Goal: Transaction & Acquisition: Book appointment/travel/reservation

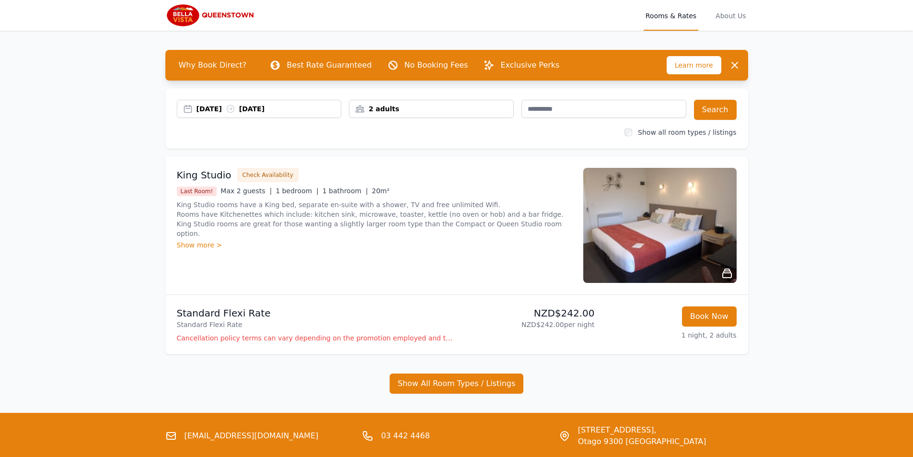
click at [275, 102] on div "[DATE] [DATE]" at bounding box center [259, 109] width 165 height 18
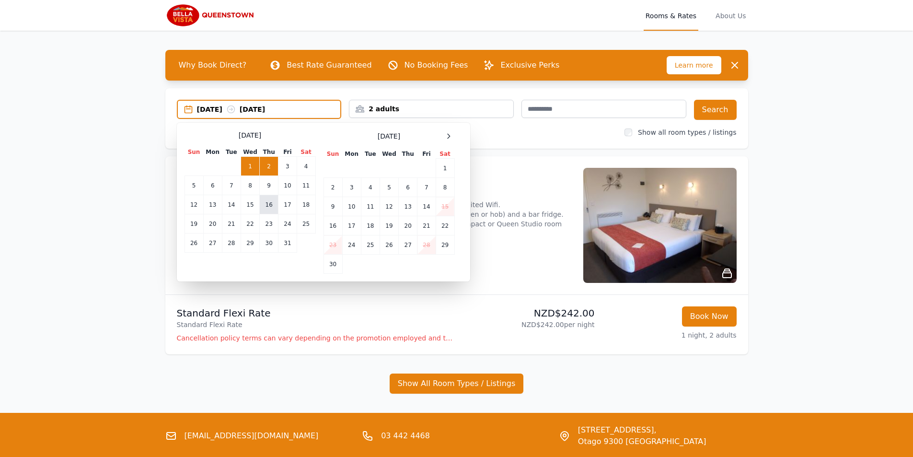
click at [263, 206] on td "16" at bounding box center [269, 204] width 19 height 19
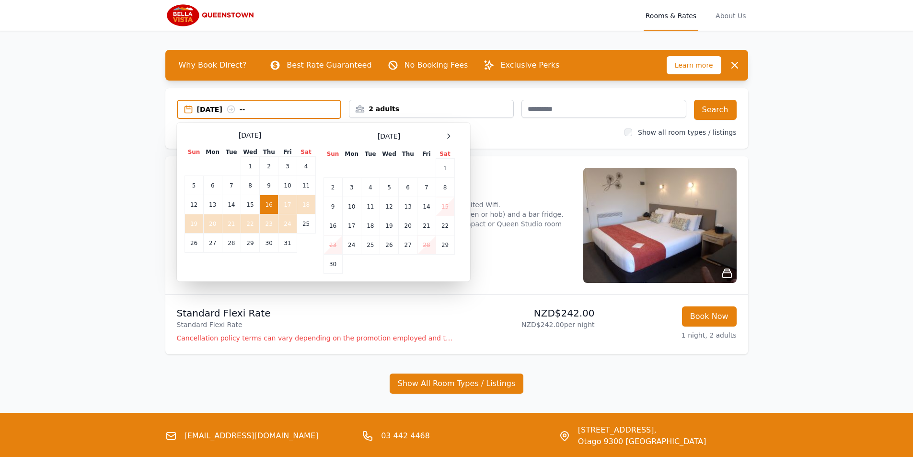
click at [283, 222] on td "24" at bounding box center [287, 223] width 18 height 19
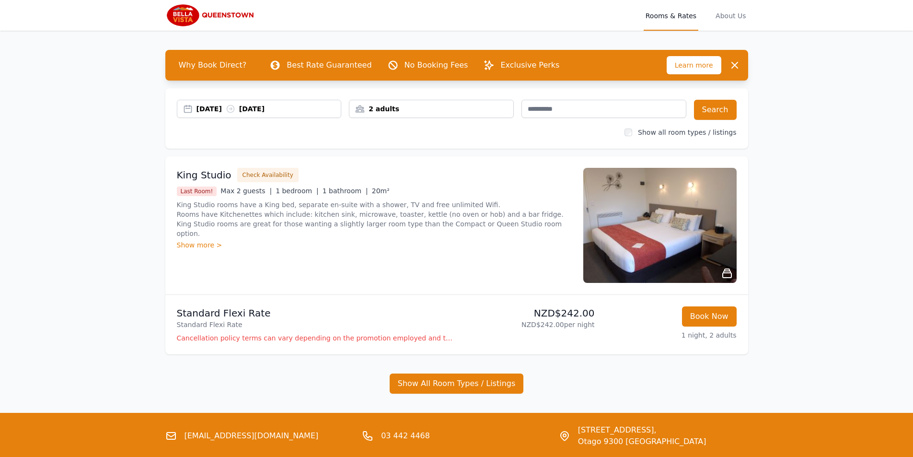
click at [401, 111] on div "2 adults" at bounding box center [431, 109] width 164 height 10
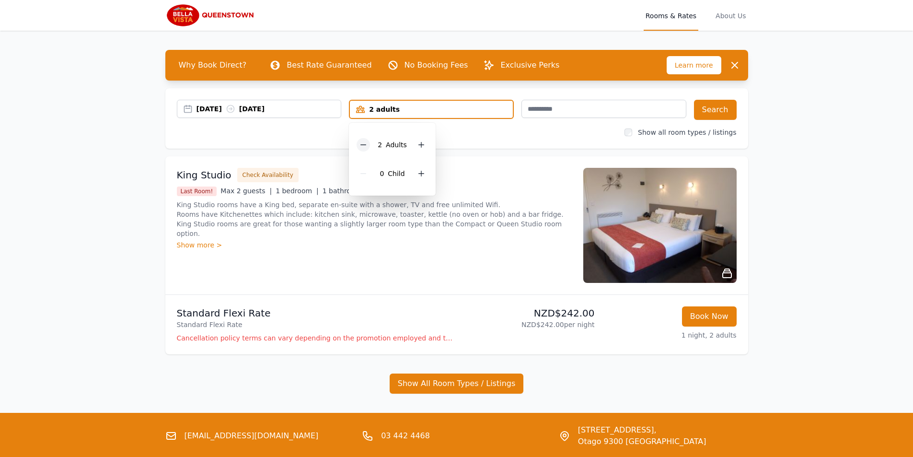
click at [367, 144] on icon at bounding box center [363, 145] width 8 height 8
click at [718, 115] on button "Search" at bounding box center [715, 110] width 43 height 20
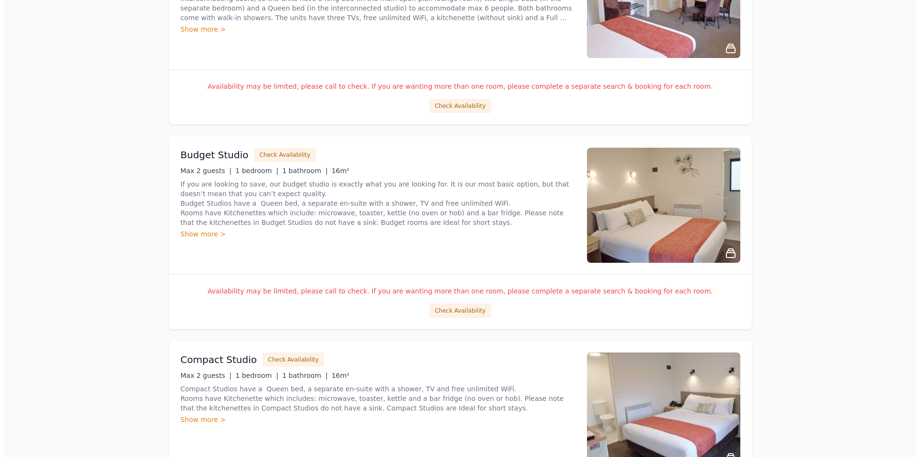
scroll to position [479, 0]
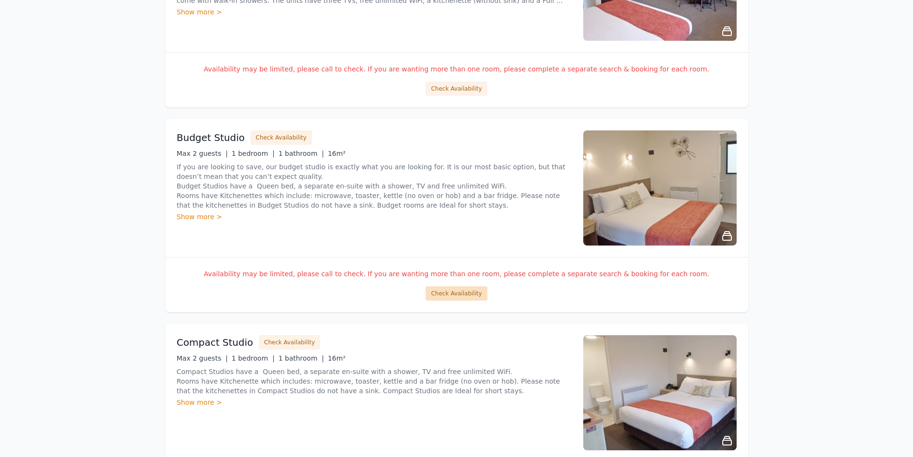
click at [446, 287] on button "Check Availability" at bounding box center [455, 293] width 61 height 14
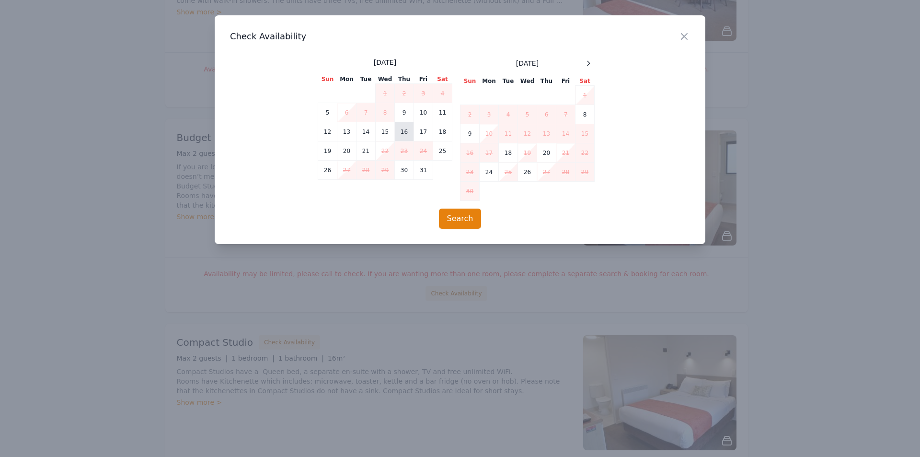
click at [405, 131] on td "16" at bounding box center [404, 131] width 19 height 19
click at [424, 150] on td "24" at bounding box center [423, 150] width 19 height 19
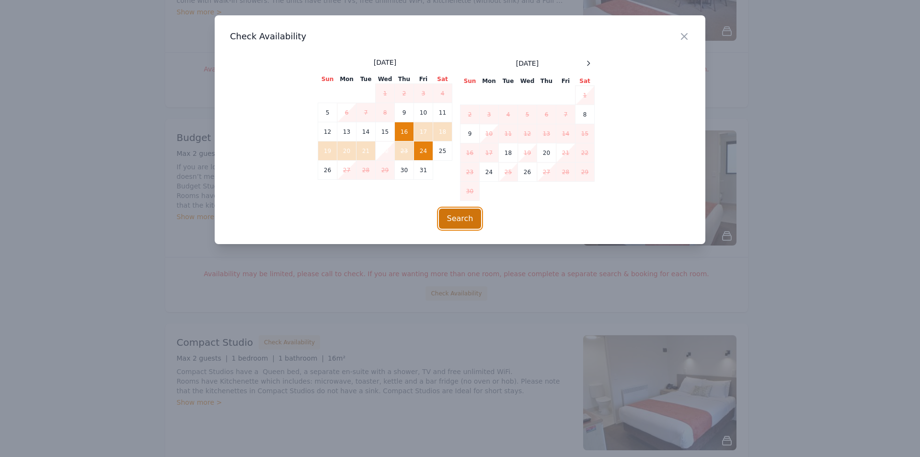
click at [454, 218] on button "Search" at bounding box center [460, 218] width 43 height 20
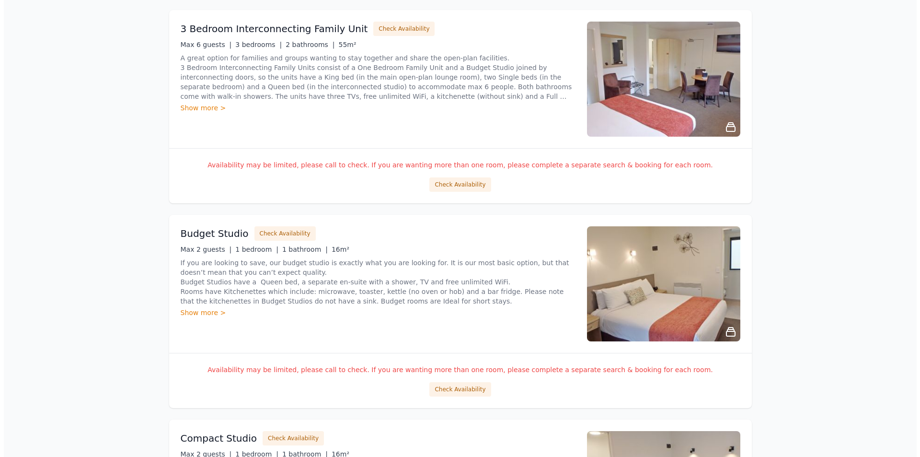
scroll to position [431, 0]
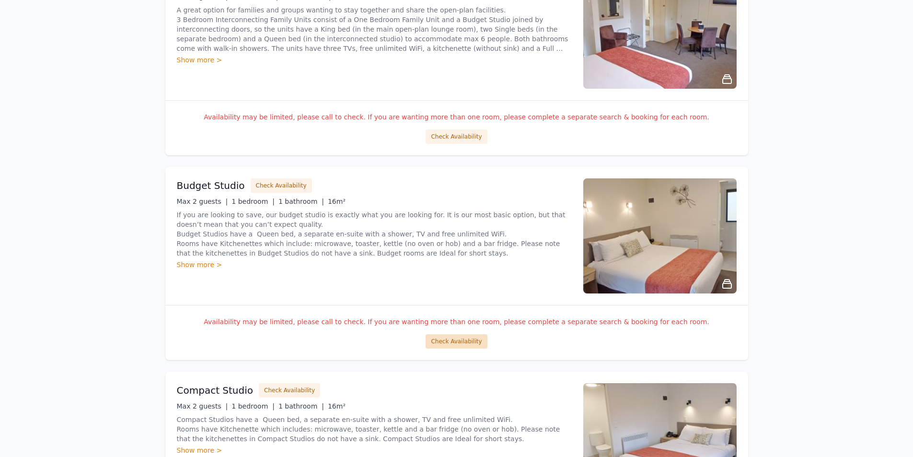
click at [438, 338] on button "Check Availability" at bounding box center [455, 341] width 61 height 14
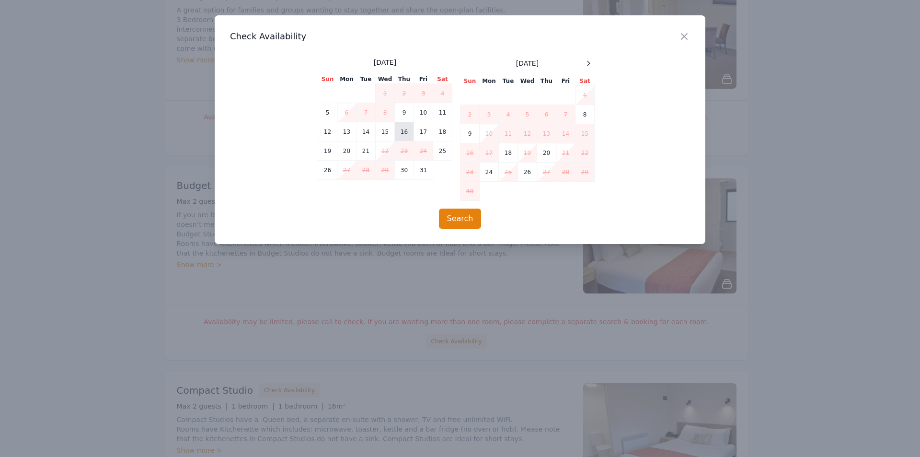
click at [407, 137] on td "16" at bounding box center [404, 131] width 19 height 19
click at [366, 154] on td "21" at bounding box center [365, 150] width 19 height 19
click at [464, 218] on button "Search" at bounding box center [460, 218] width 43 height 20
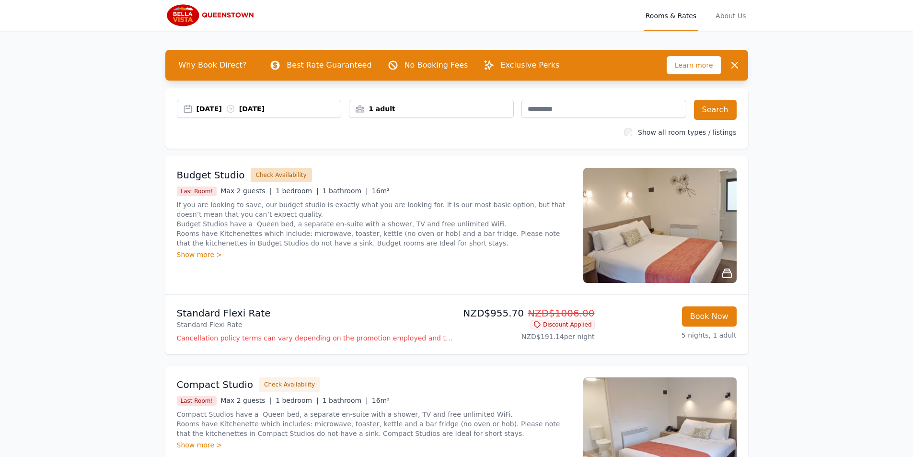
click at [257, 171] on button "Check Availability" at bounding box center [281, 175] width 61 height 14
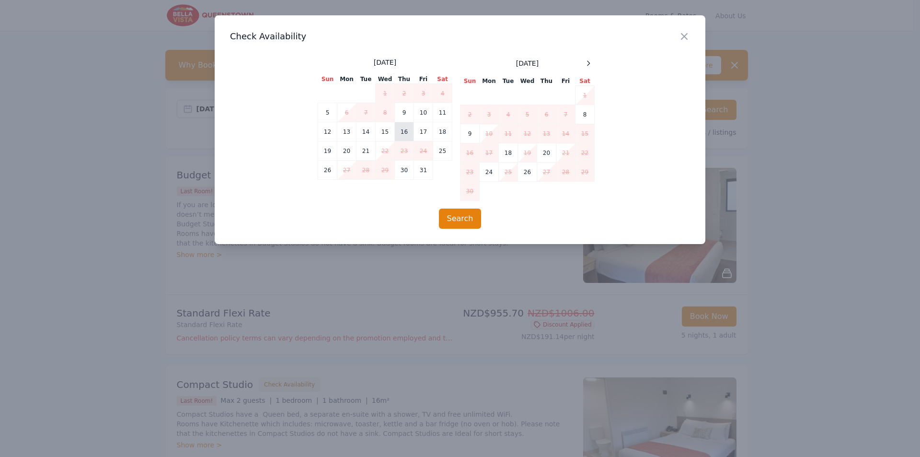
click at [404, 134] on td "16" at bounding box center [404, 131] width 19 height 19
click at [386, 148] on td "22" at bounding box center [385, 150] width 19 height 19
click at [477, 220] on button "Search" at bounding box center [460, 218] width 43 height 20
